Goal: Information Seeking & Learning: Learn about a topic

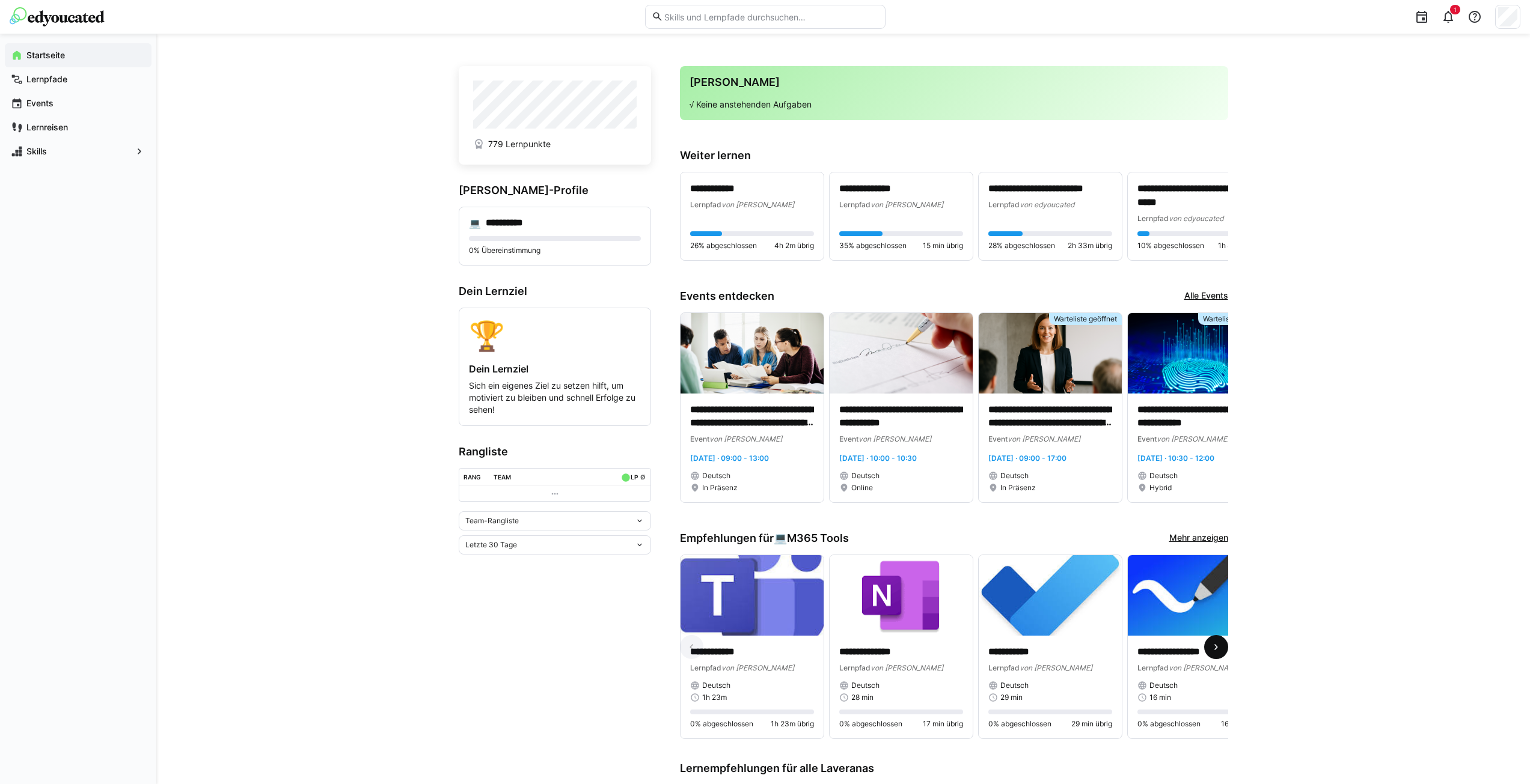
click at [1219, 642] on span at bounding box center [1216, 647] width 24 height 24
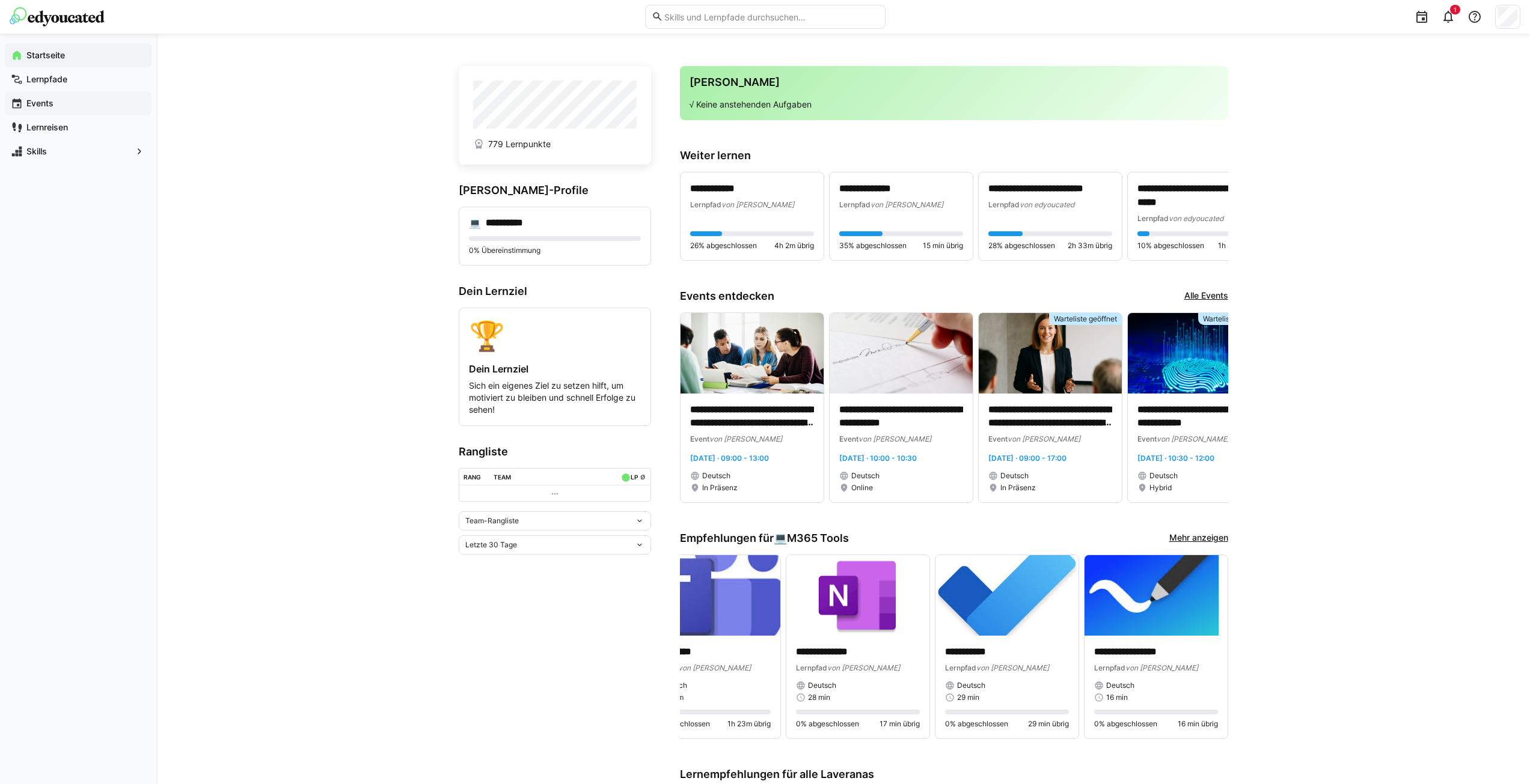
click at [24, 102] on div "Events" at bounding box center [78, 103] width 147 height 24
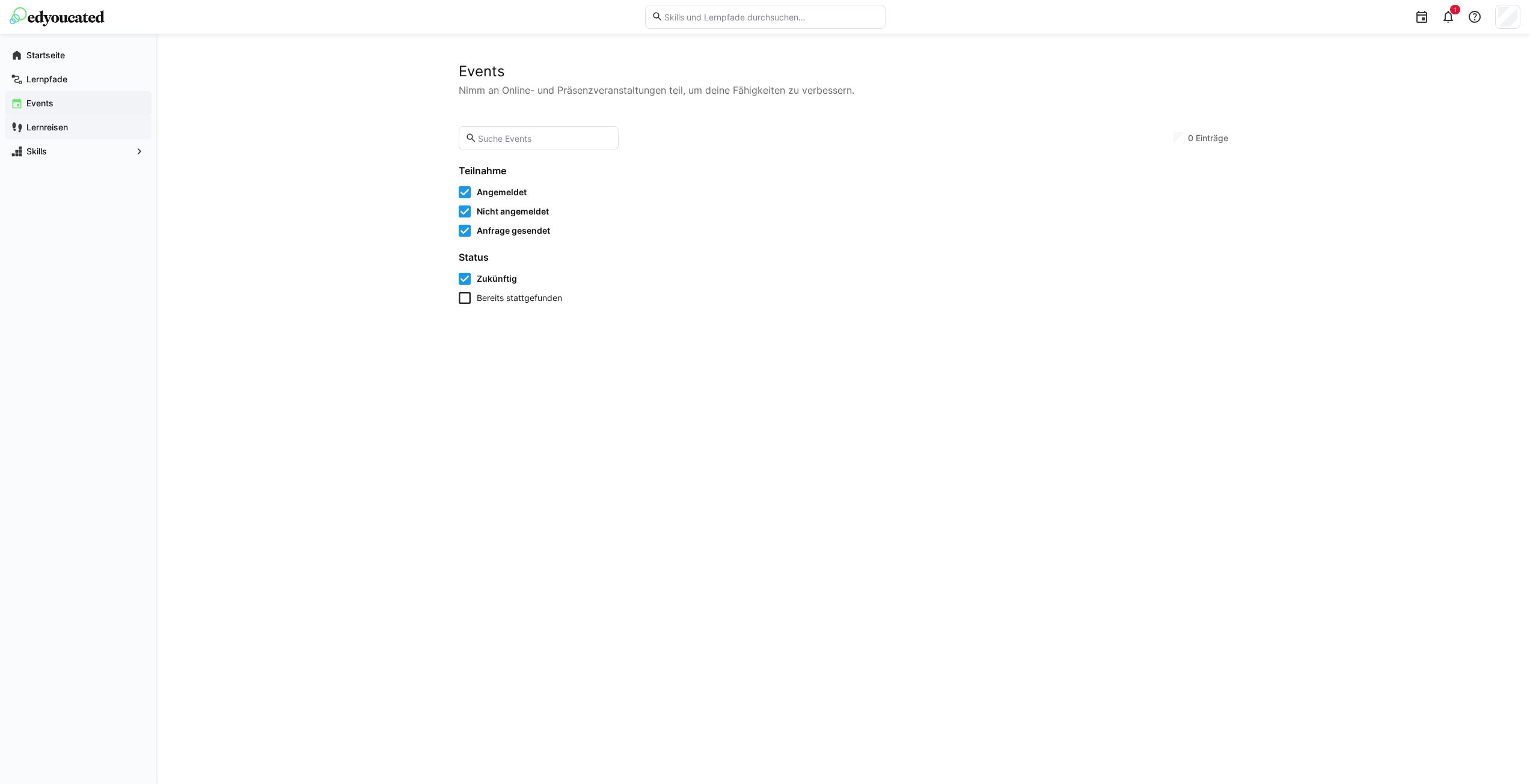
click at [0, 0] on app-navigation-label "Lernreisen" at bounding box center [0, 0] width 0 height 0
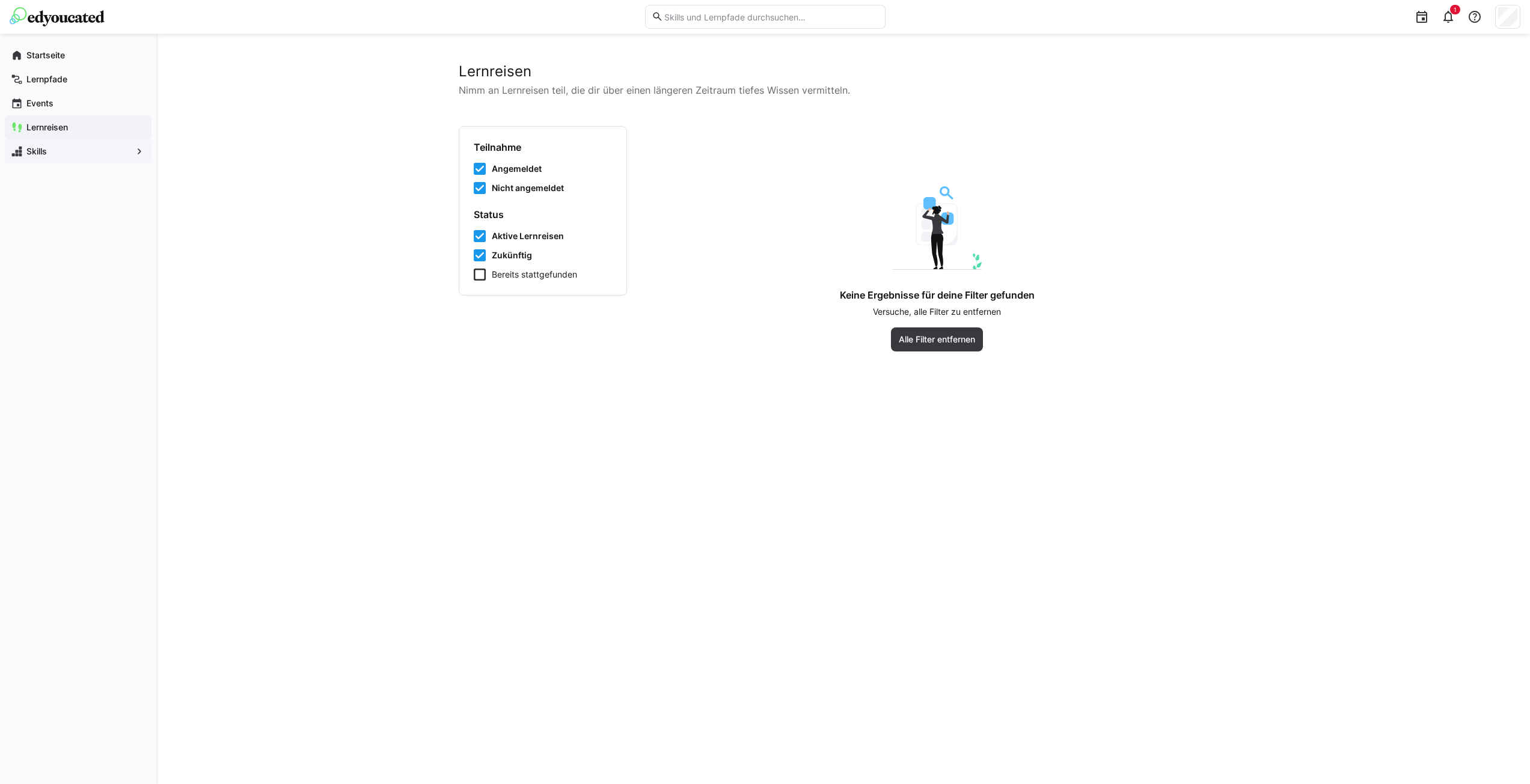
click at [112, 150] on span "Skills" at bounding box center [77, 151] width 107 height 12
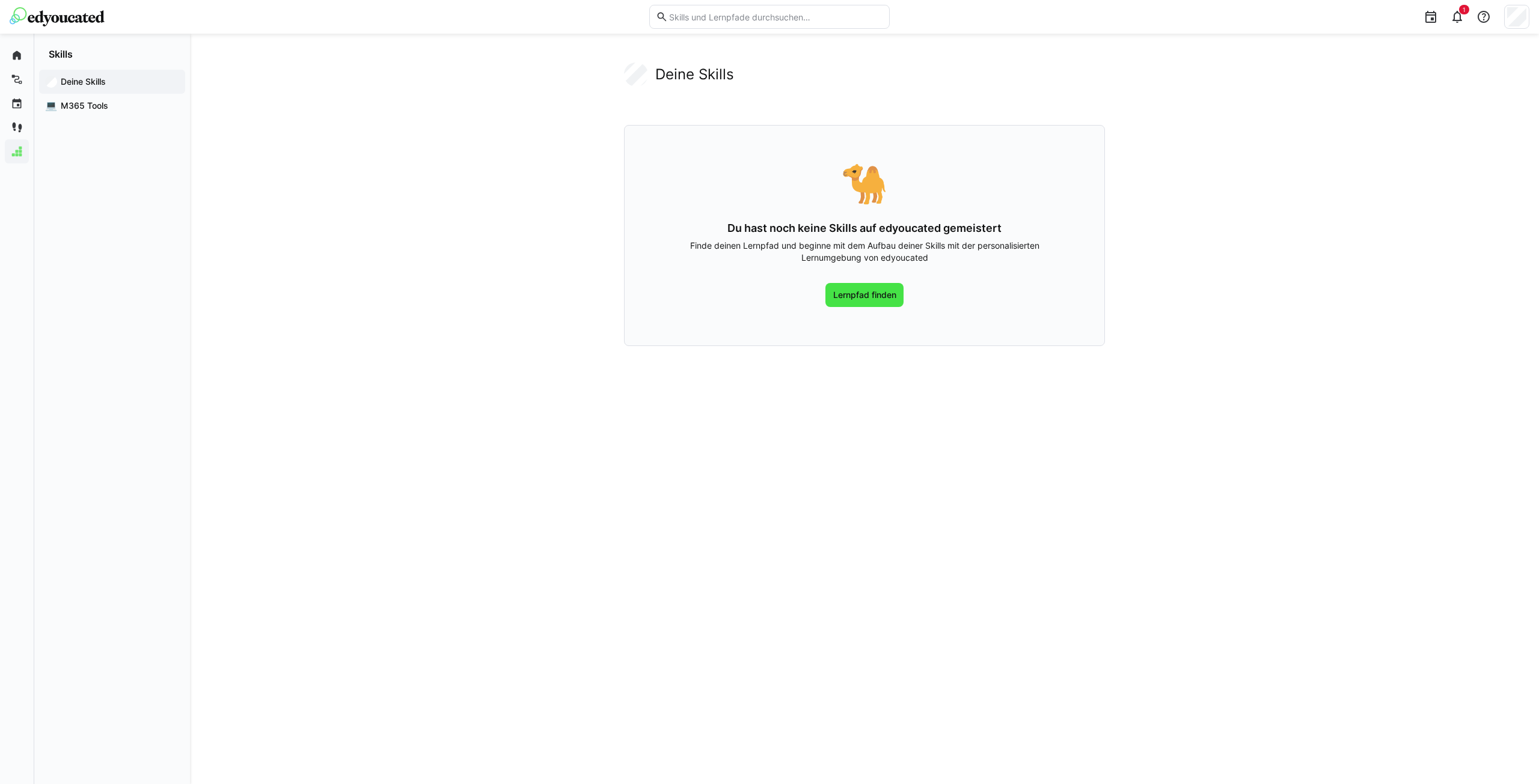
click at [863, 303] on span "Lernpfad finden" at bounding box center [865, 295] width 79 height 24
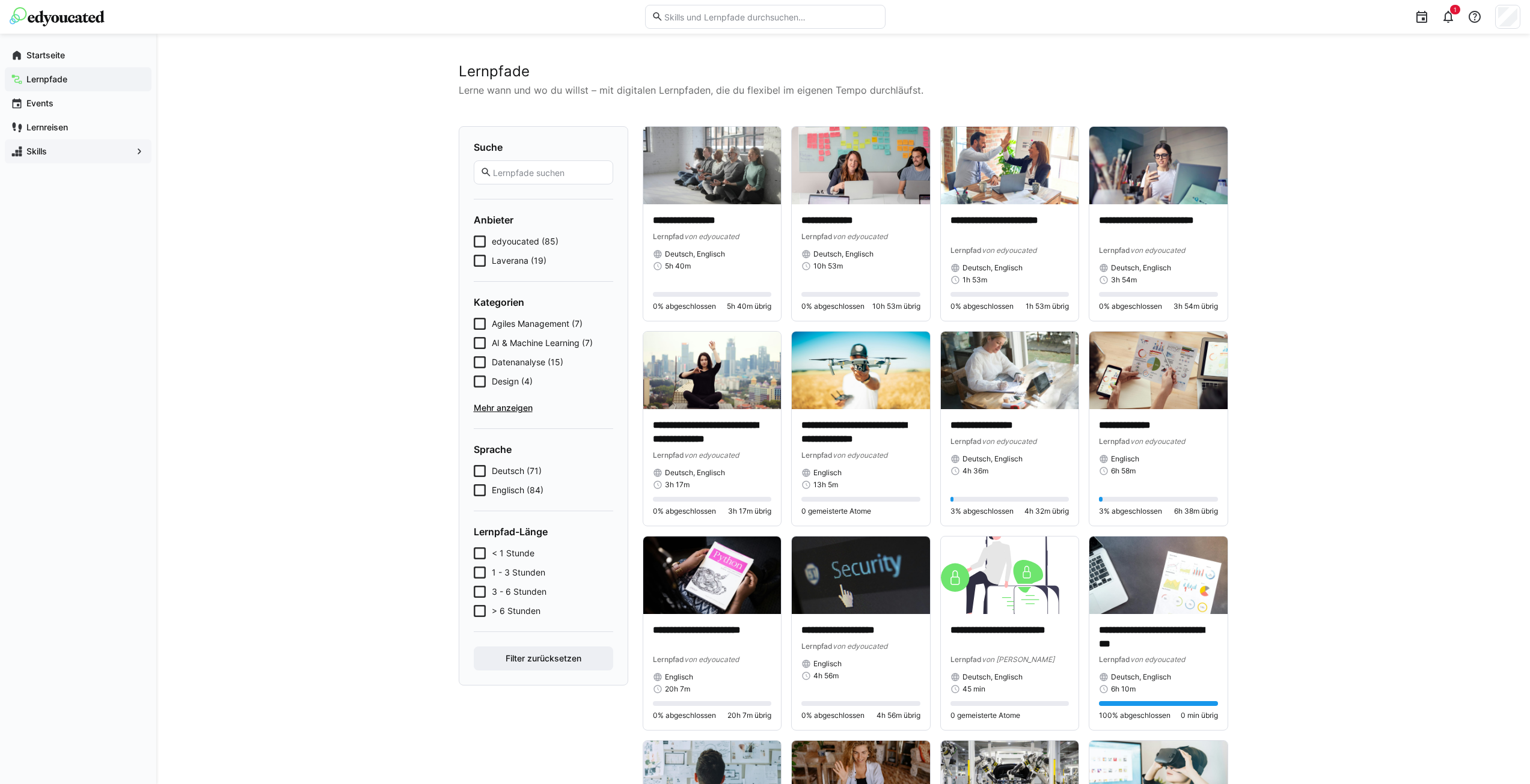
click at [504, 260] on span "Laverana (19)" at bounding box center [519, 260] width 55 height 12
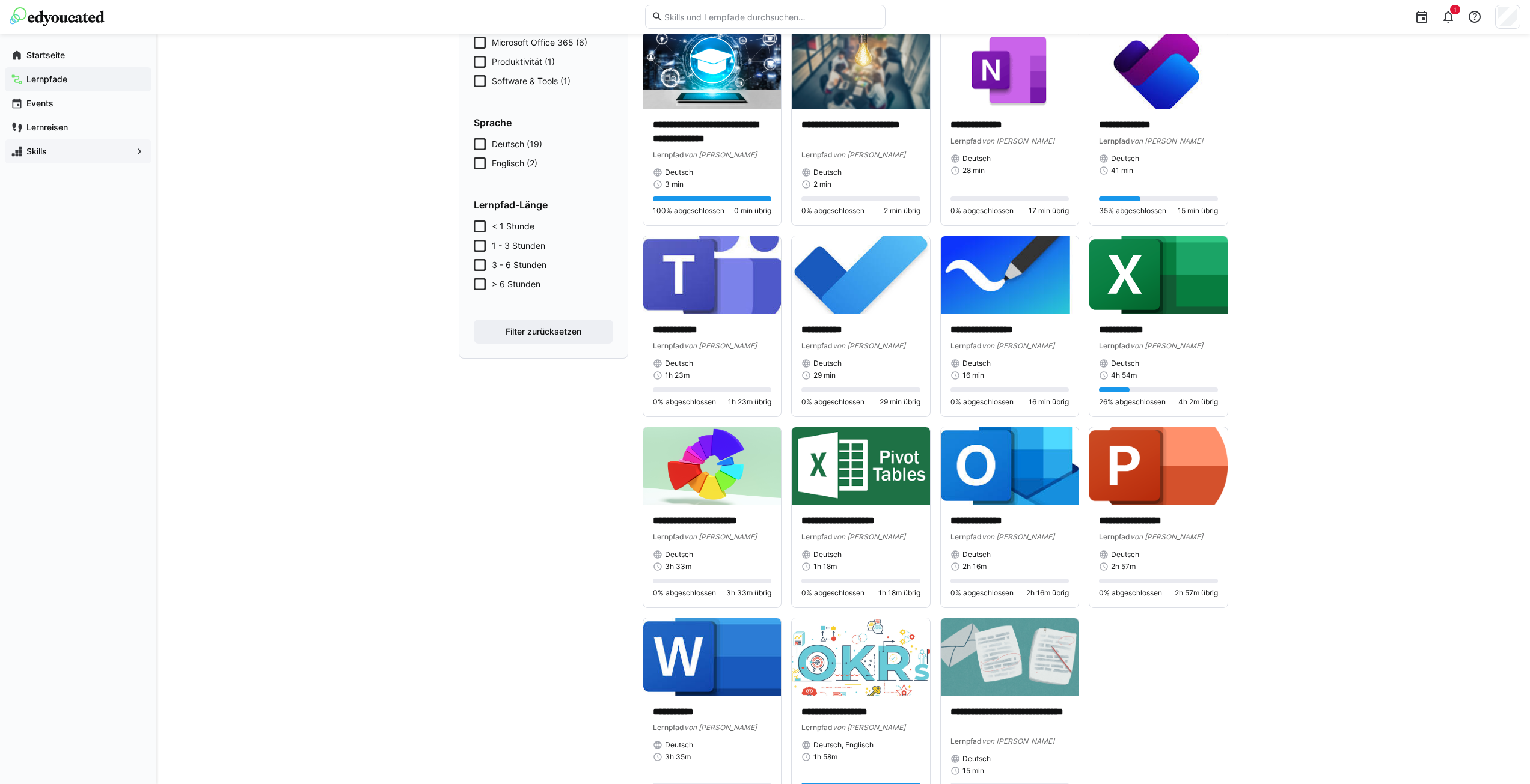
scroll to position [358, 0]
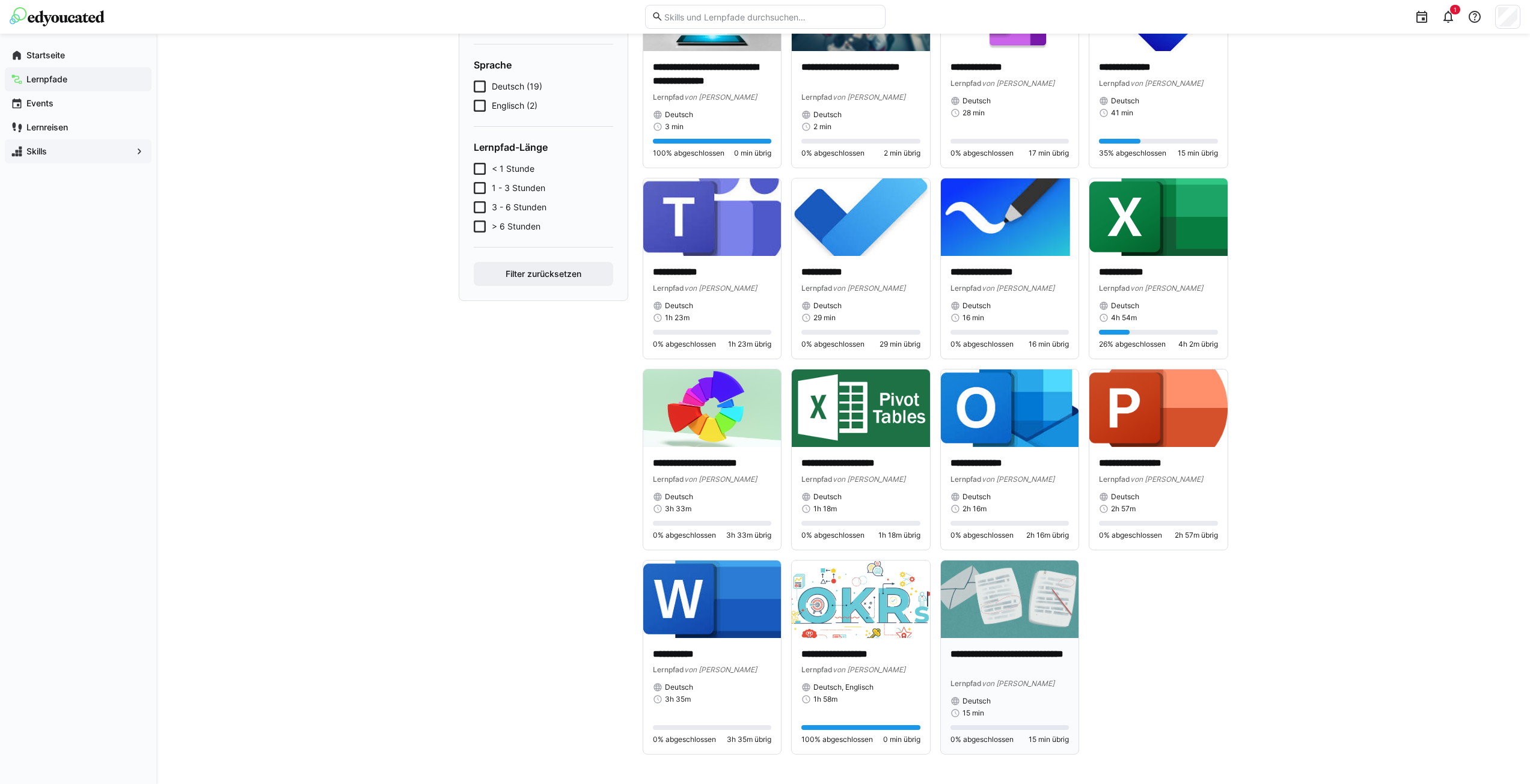
click at [1017, 626] on img at bounding box center [1009, 599] width 138 height 77
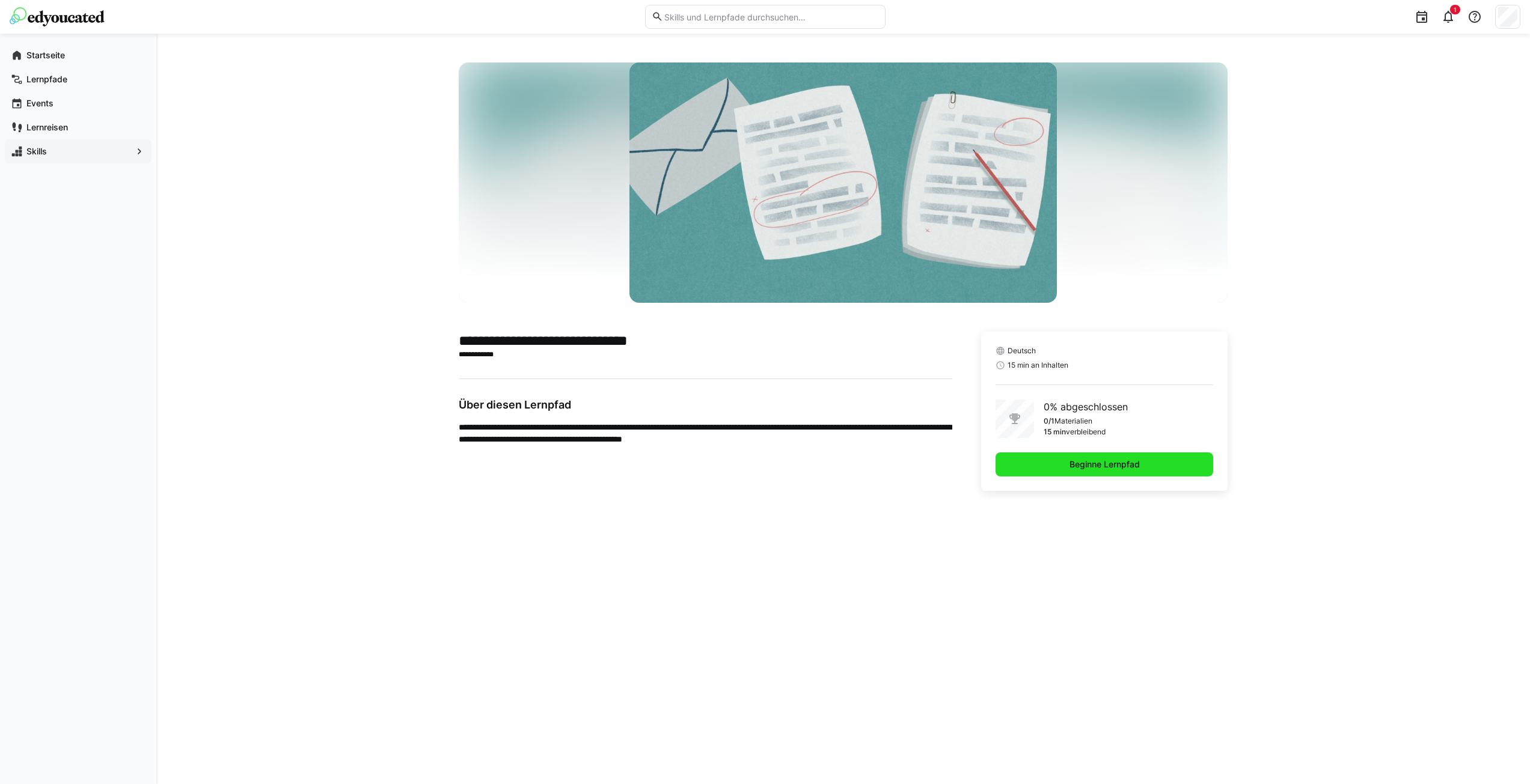
click at [1050, 471] on span "Beginne Lernpfad" at bounding box center [1104, 464] width 218 height 24
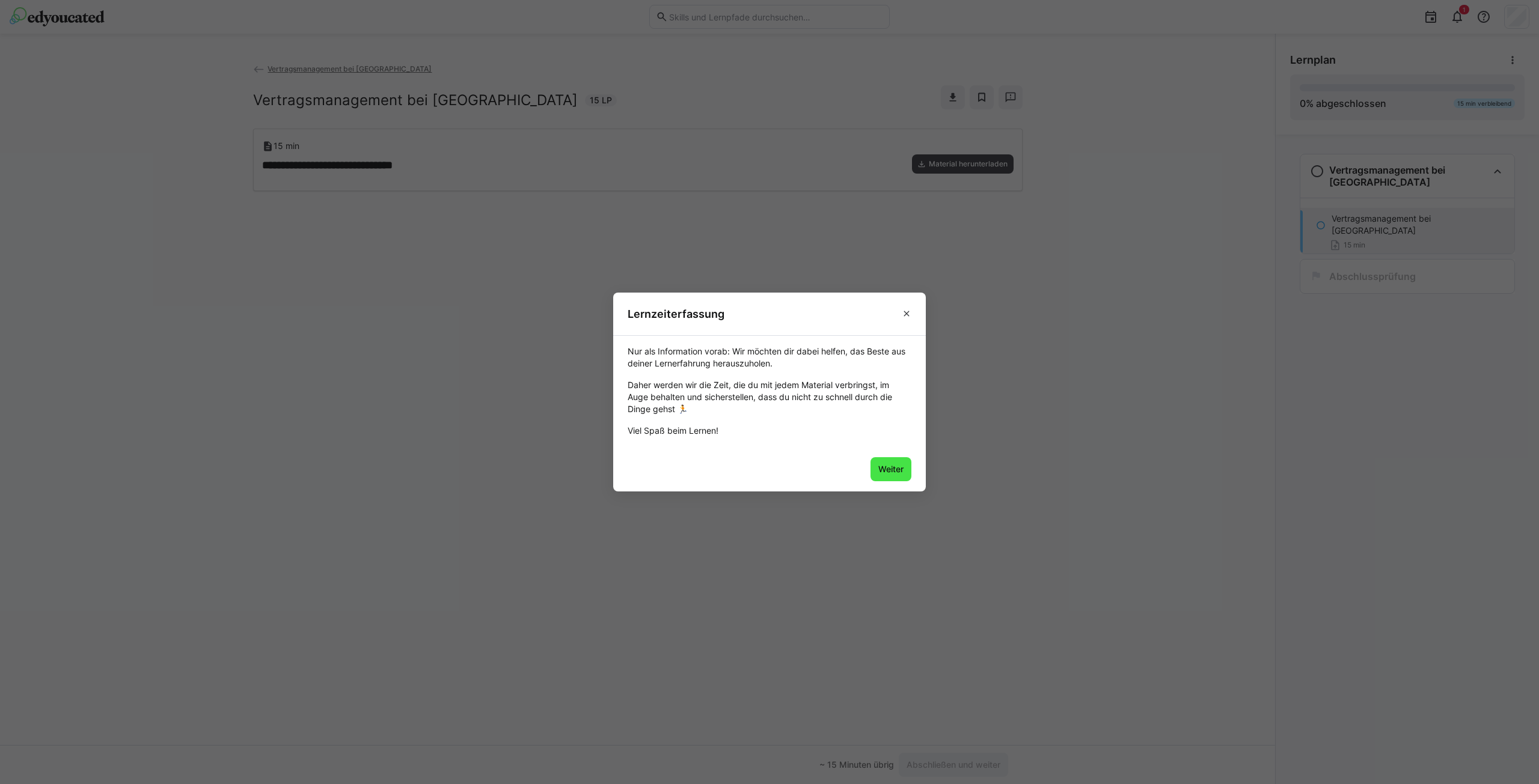
click at [888, 475] on span "Weiter" at bounding box center [891, 469] width 41 height 24
